Goal: Find contact information: Find contact information

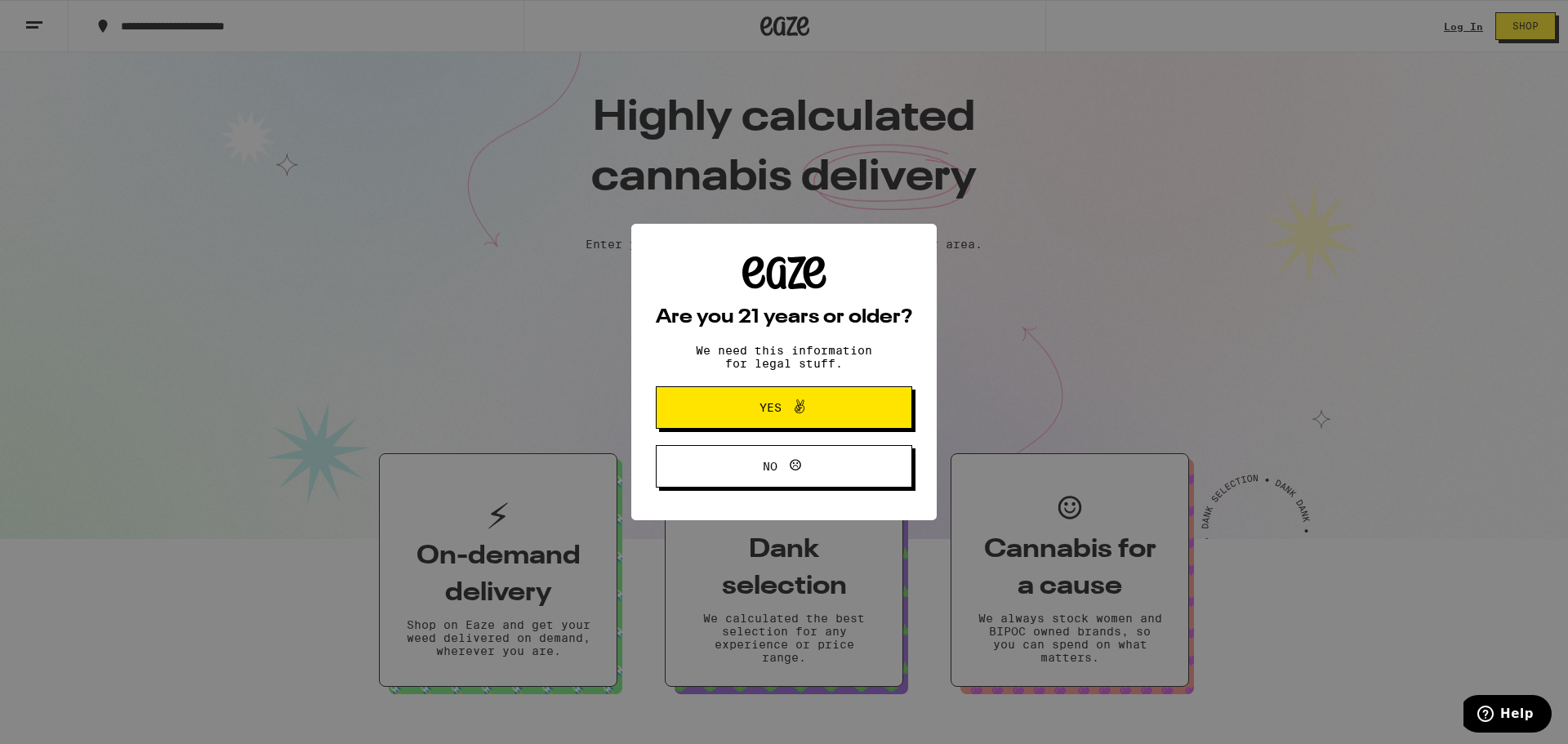
click at [785, 421] on button "Yes" at bounding box center [784, 407] width 257 height 43
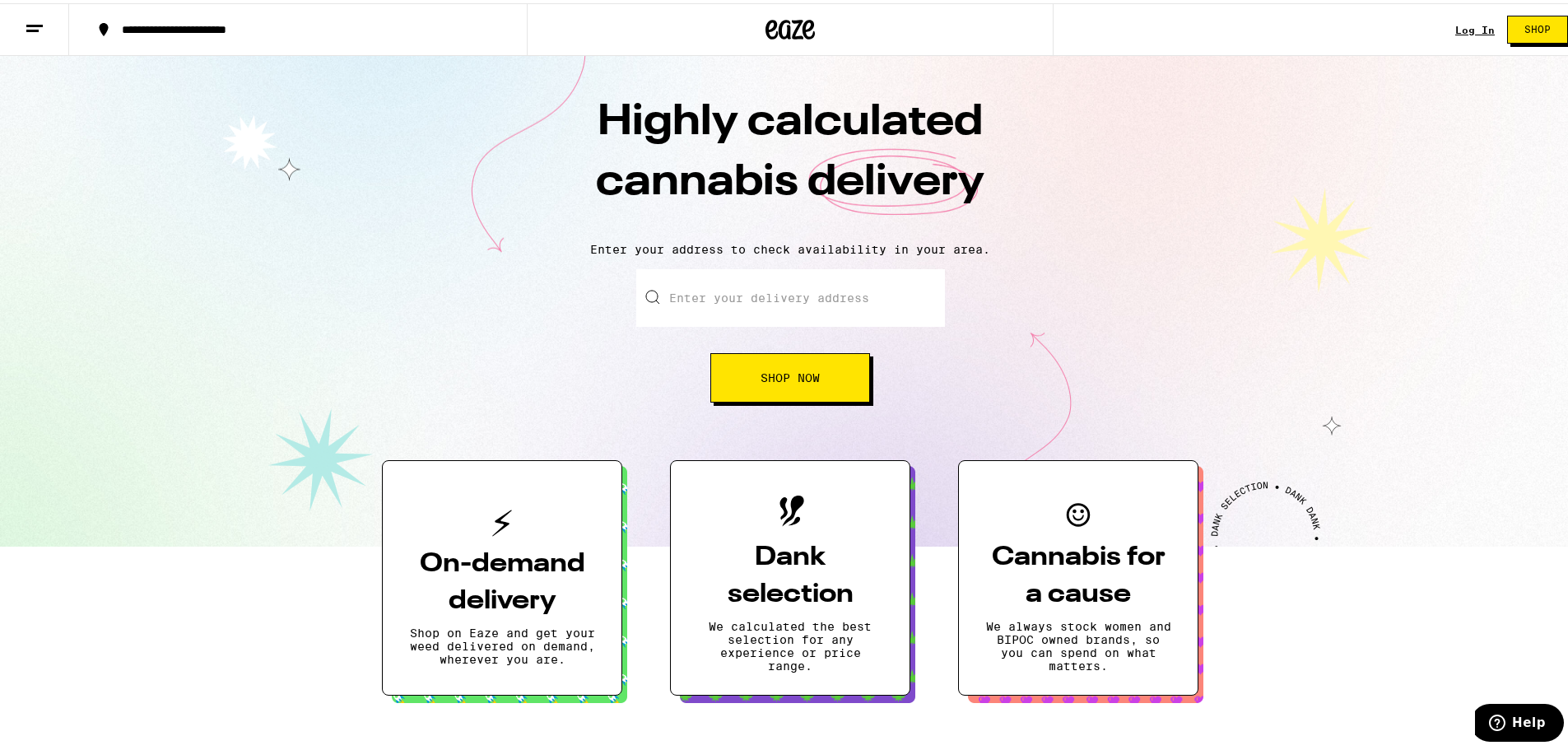
click at [36, 25] on icon at bounding box center [35, 26] width 20 height 20
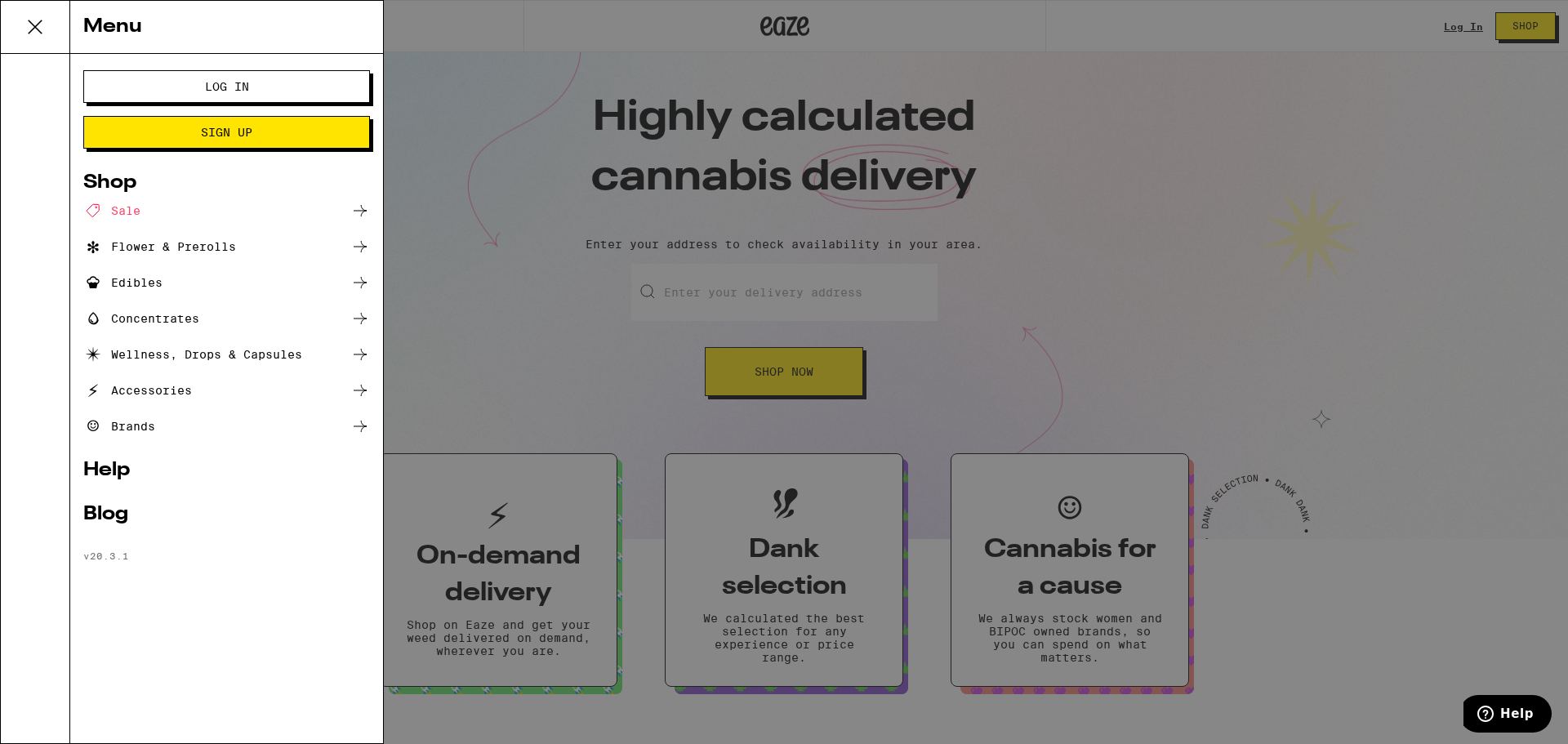
click at [1509, 470] on div "Menu Log In Sign Up Shop Sale Flower & Prerolls Edibles Concentrates Wellness, …" at bounding box center [784, 372] width 1568 height 744
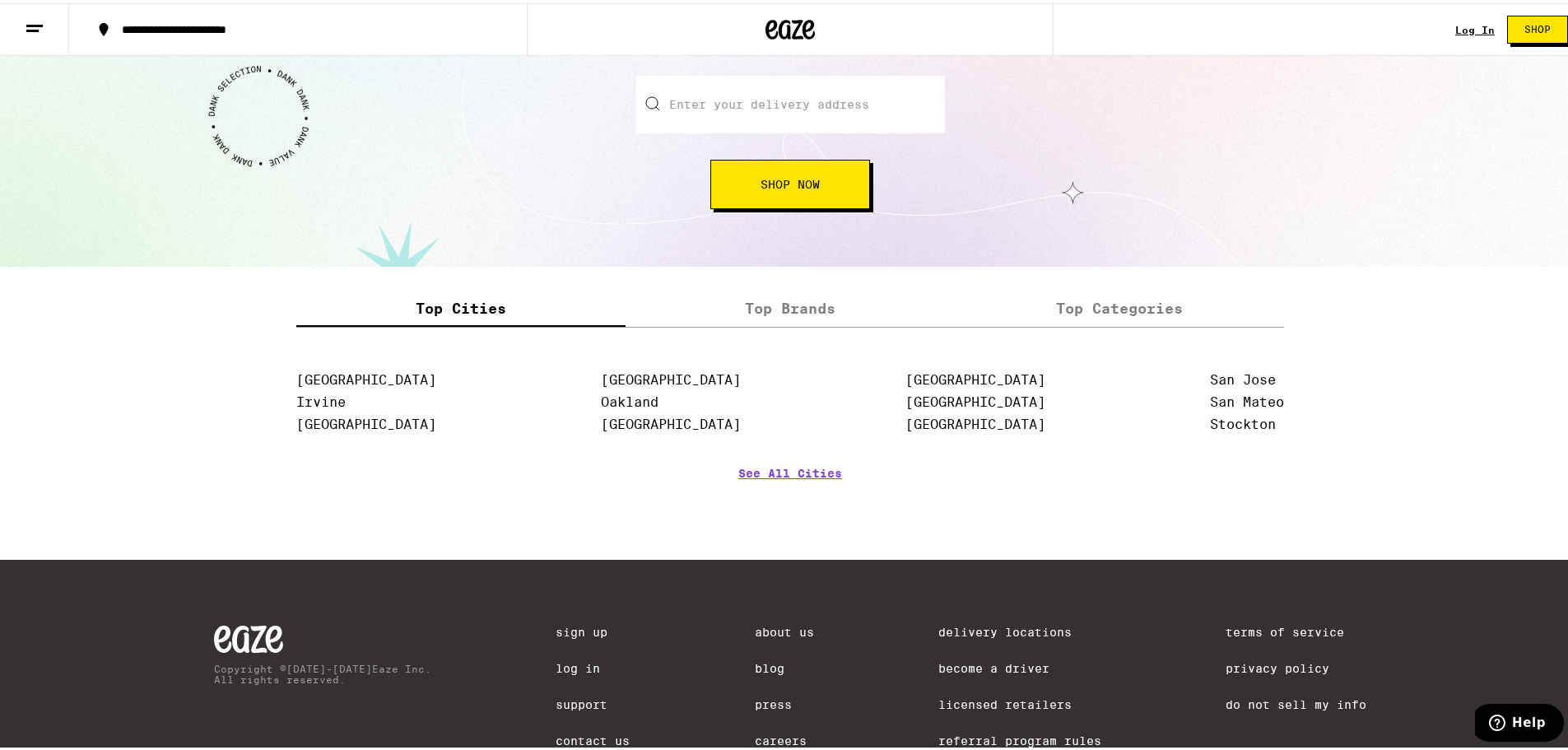
scroll to position [1985, 0]
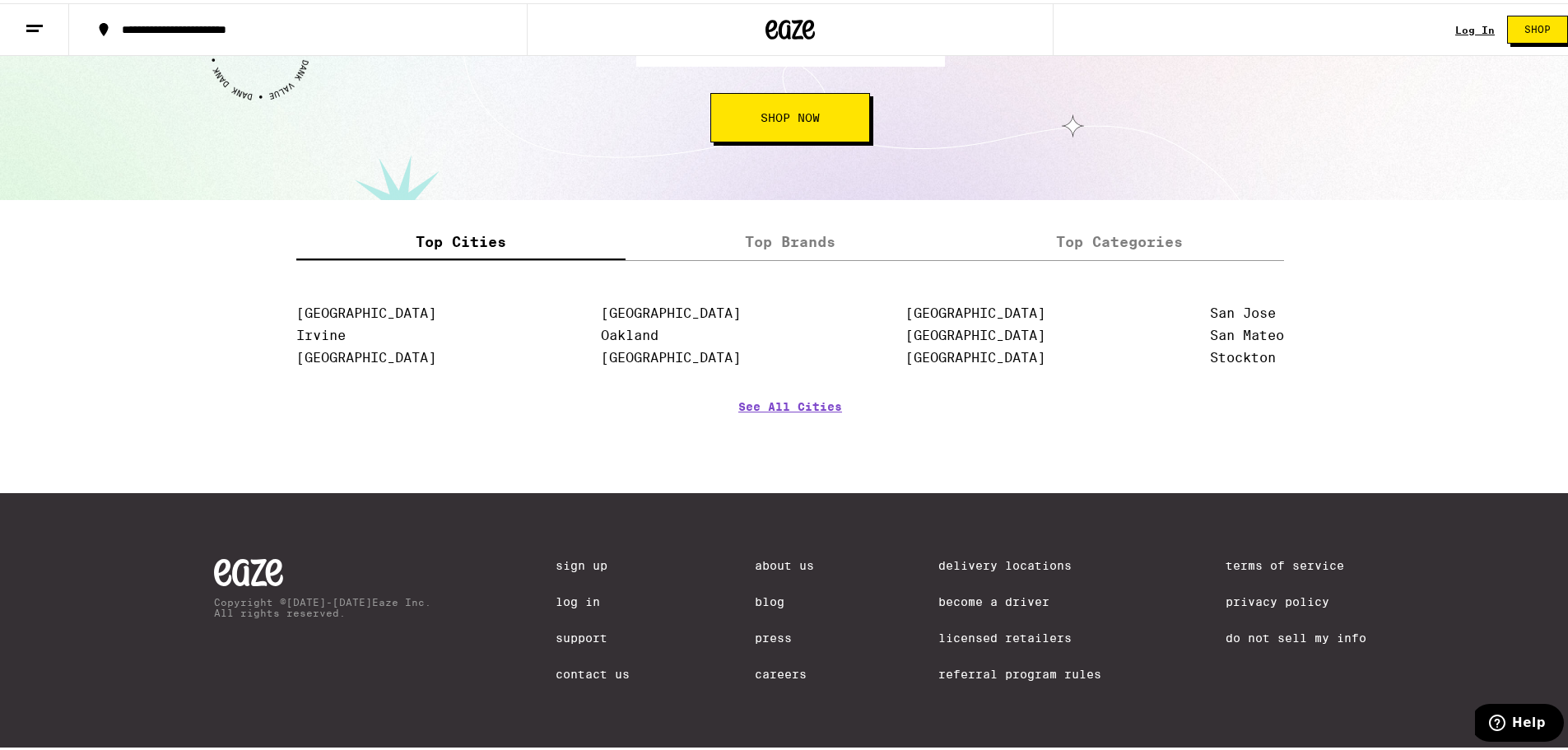
click at [555, 669] on link "Contact Us" at bounding box center [592, 671] width 74 height 13
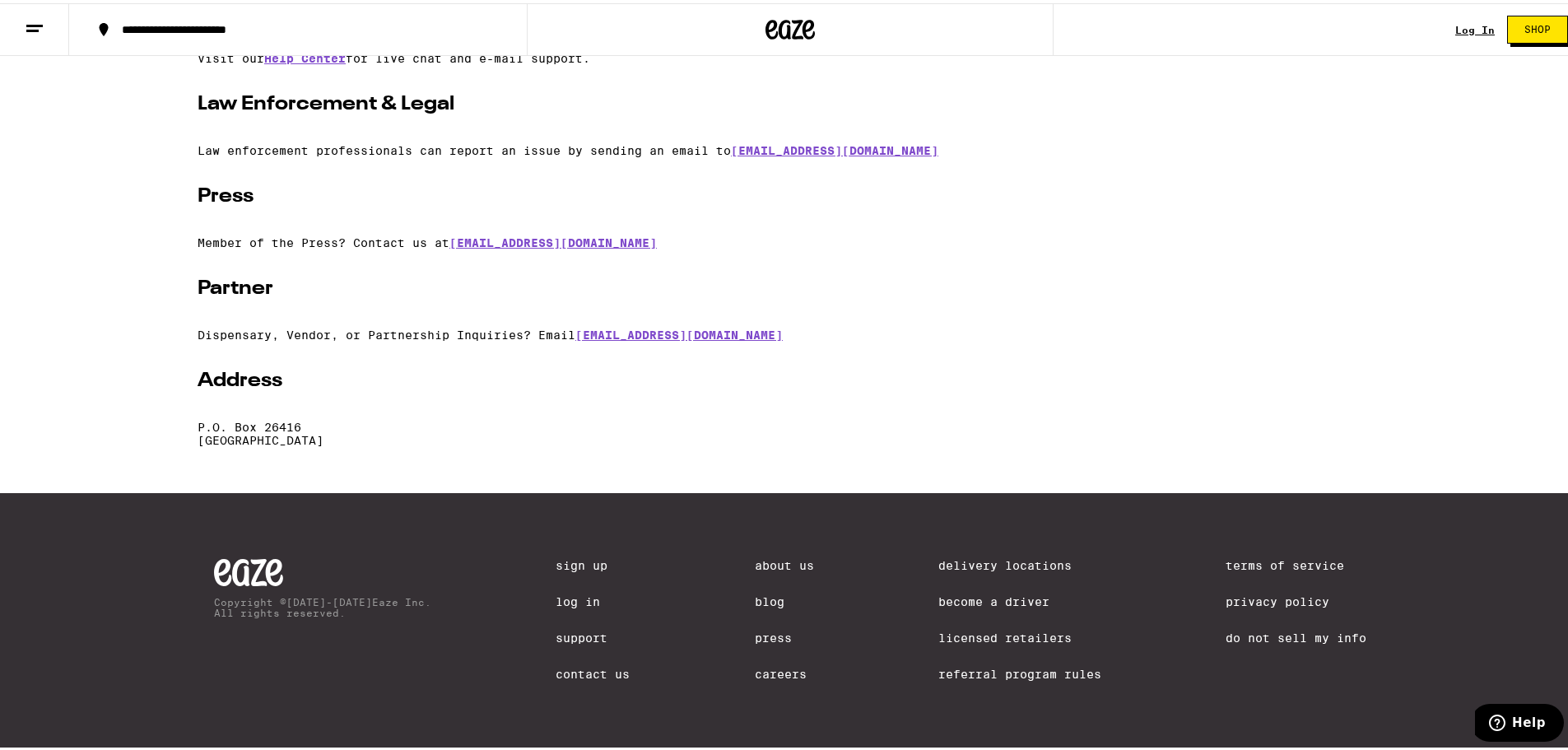
scroll to position [358, 0]
